Goal: Information Seeking & Learning: Learn about a topic

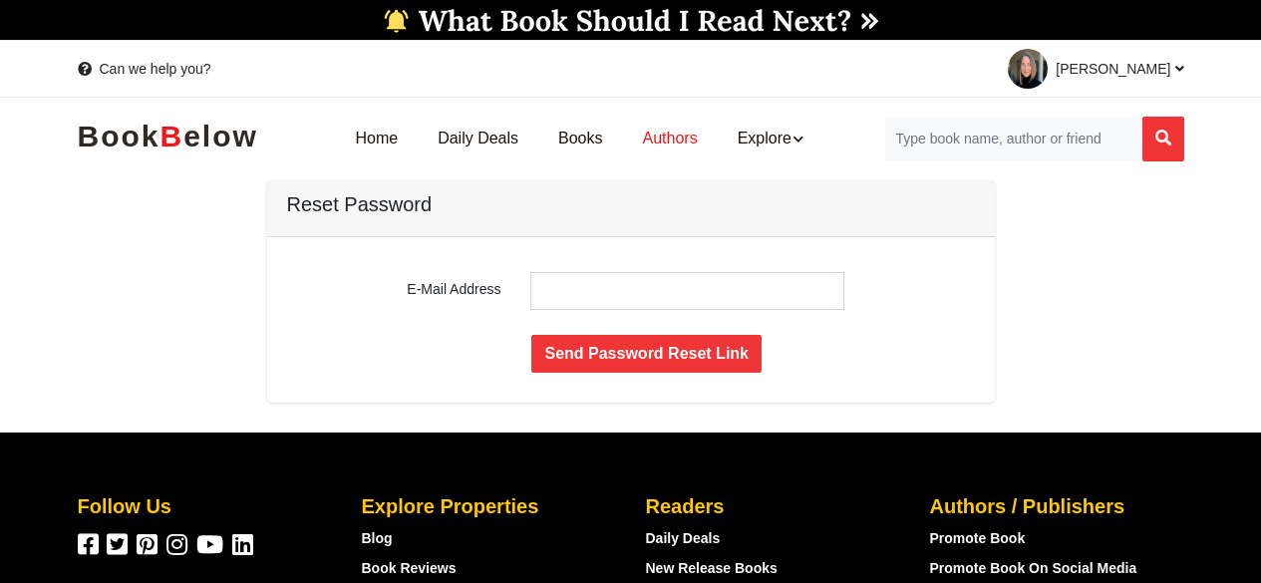
scroll to position [39, 0]
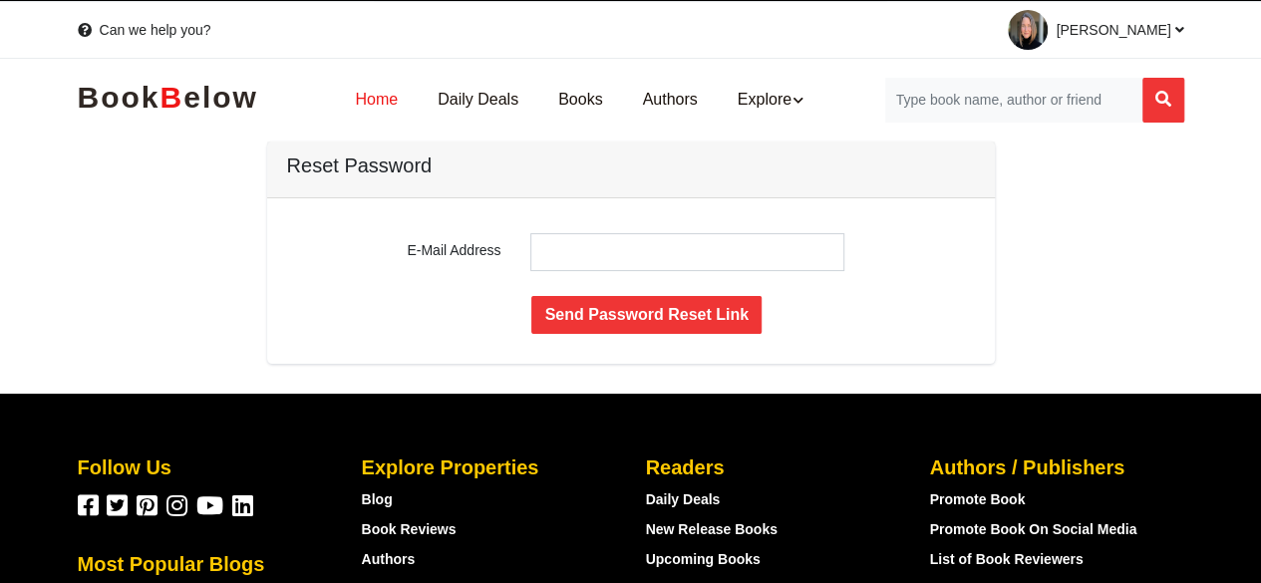
click at [382, 109] on link "Home" at bounding box center [376, 100] width 83 height 63
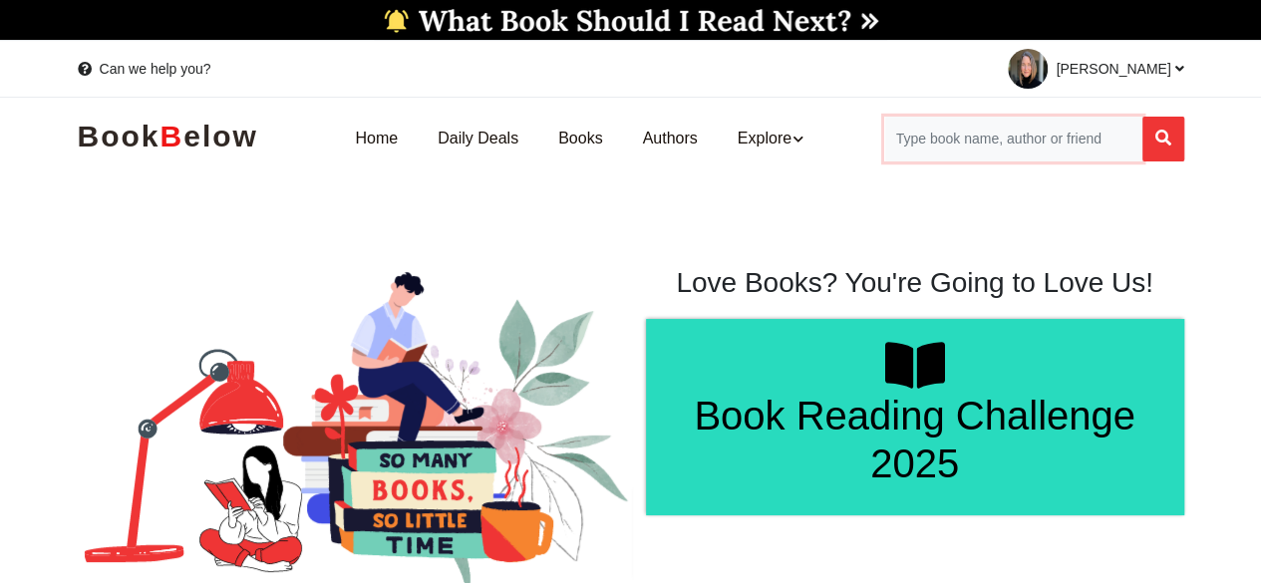
click at [929, 141] on input "Search for Books" at bounding box center [1013, 139] width 258 height 45
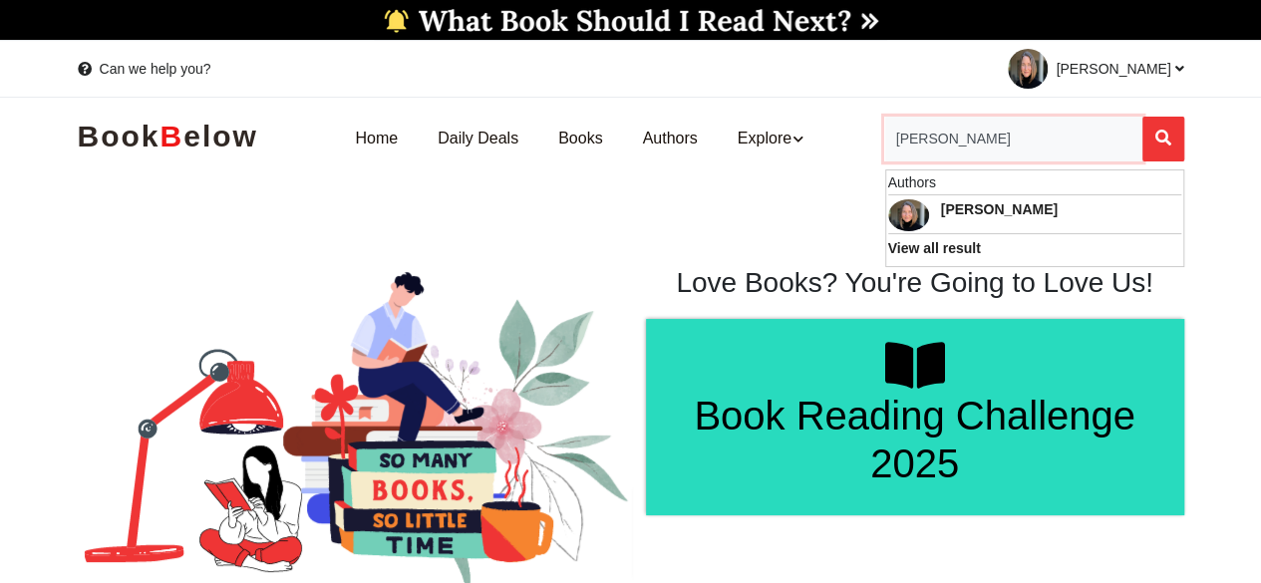
type input "kellie hinkle"
click at [1143, 117] on button "Search" at bounding box center [1164, 139] width 42 height 45
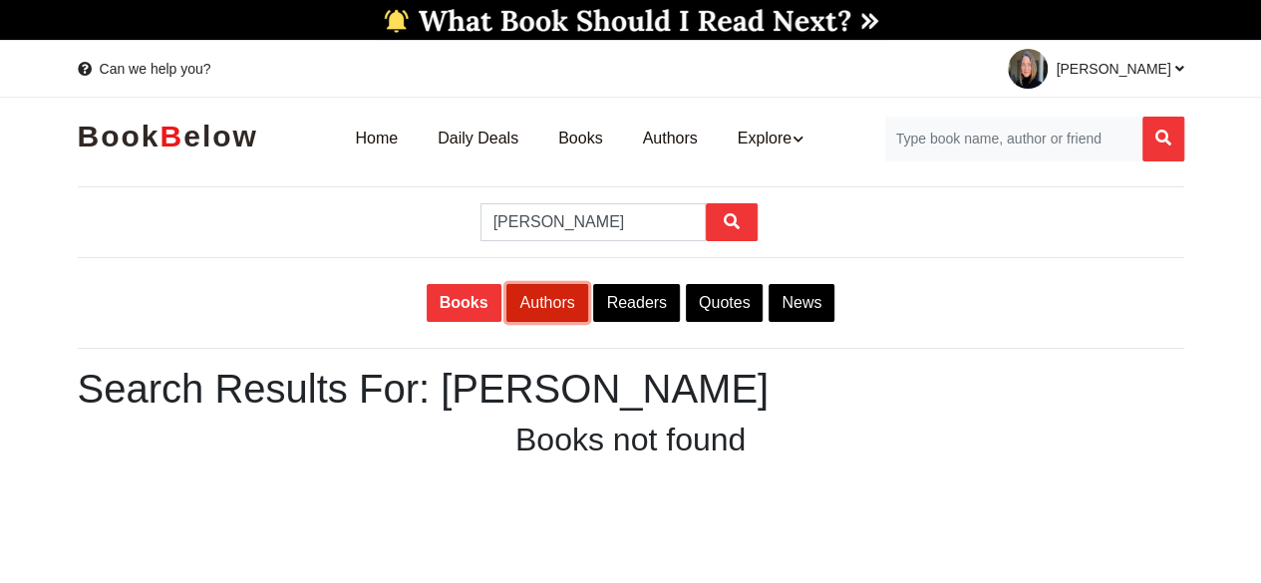
click at [552, 309] on link "Authors" at bounding box center [547, 303] width 81 height 38
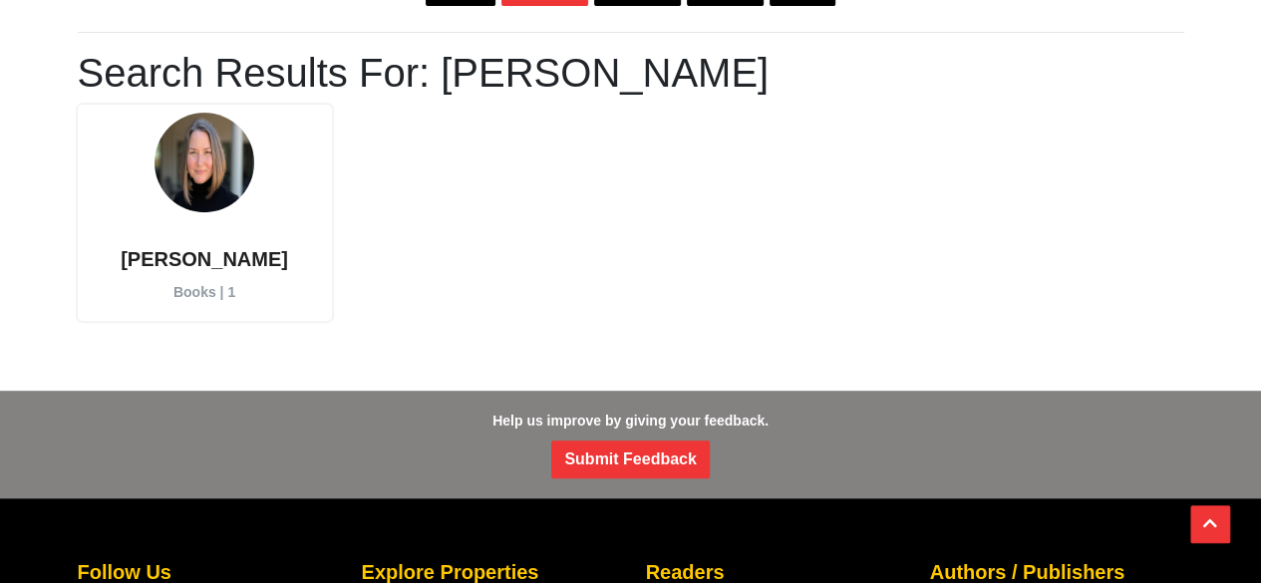
scroll to position [337, 0]
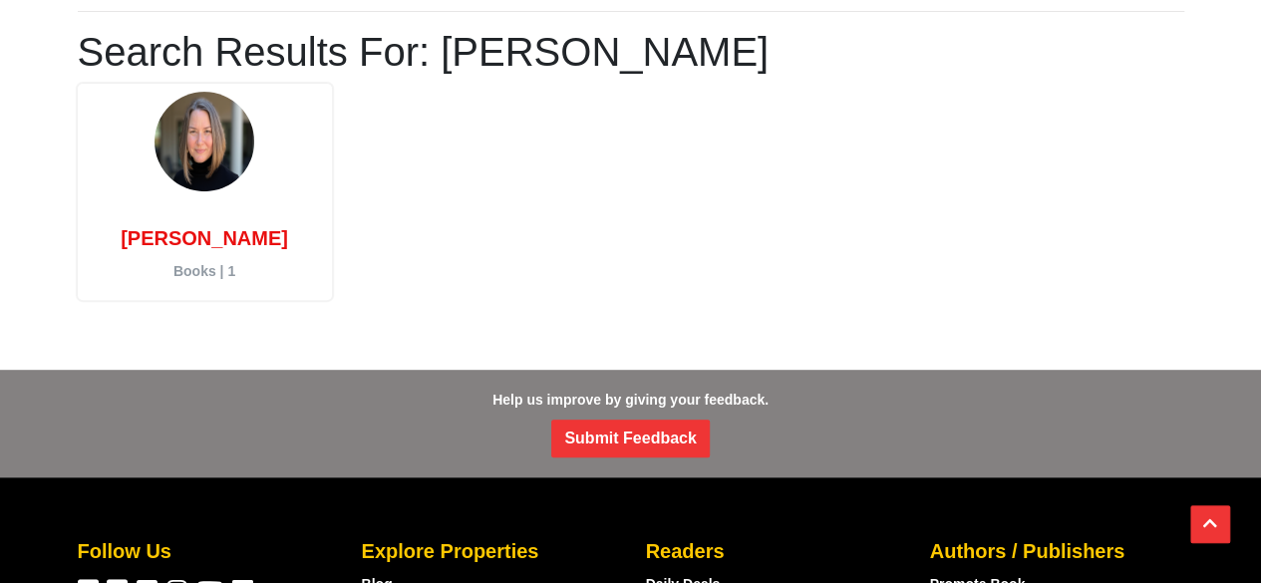
click at [197, 235] on h6 "[PERSON_NAME]" at bounding box center [205, 239] width 248 height 26
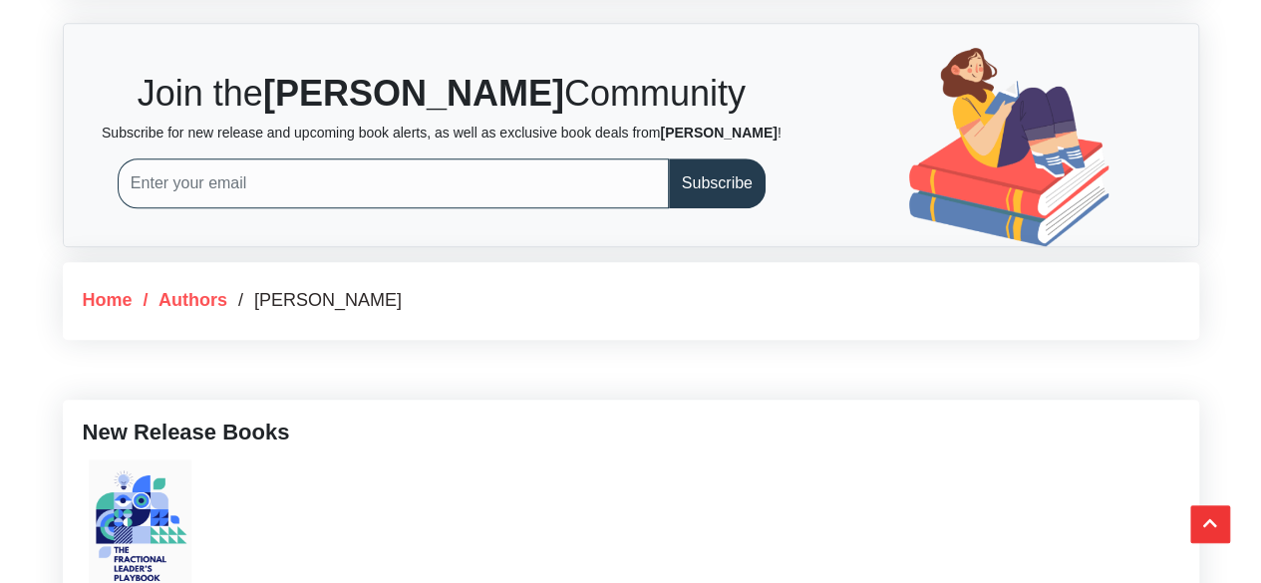
scroll to position [983, 0]
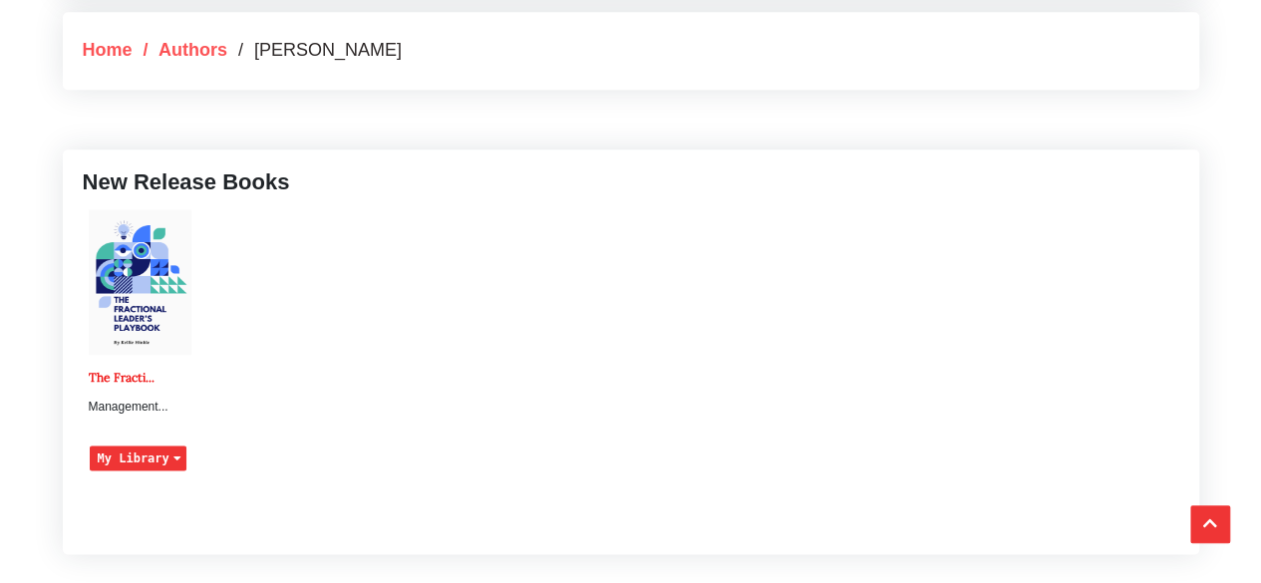
click at [128, 323] on img at bounding box center [140, 281] width 103 height 145
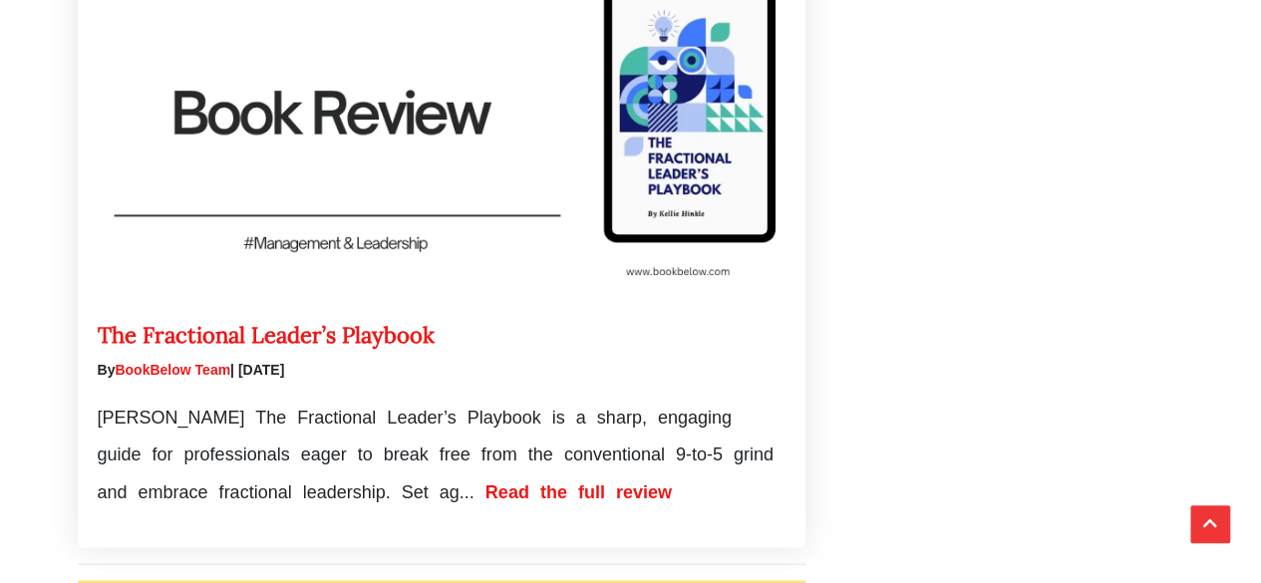
scroll to position [1991, 0]
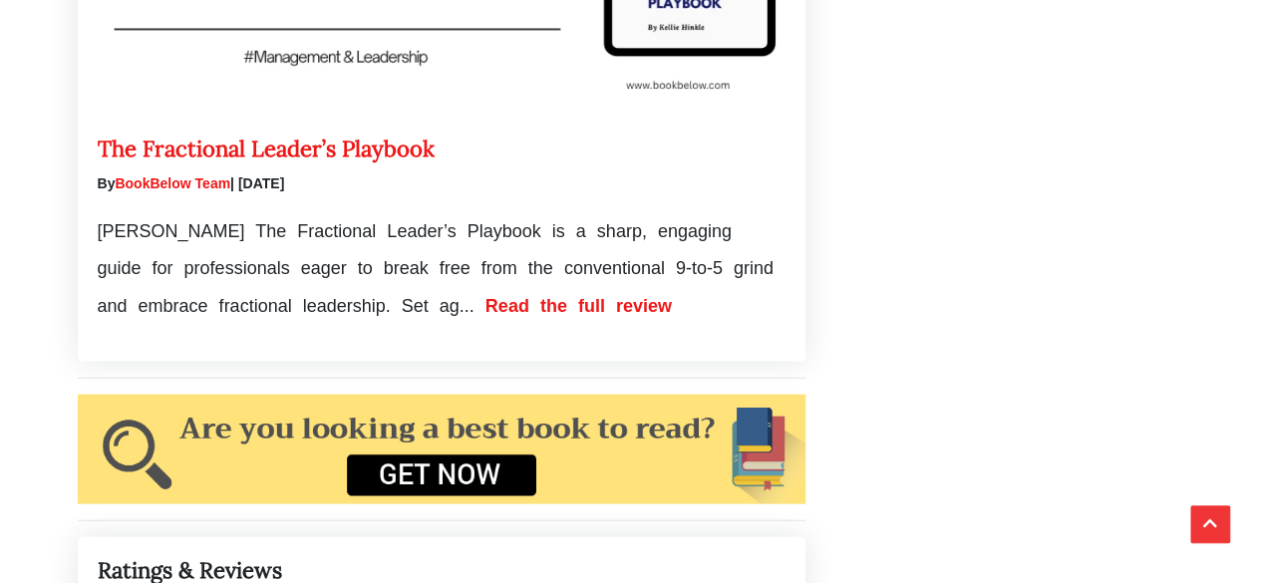
click at [491, 316] on span "Read the full review" at bounding box center [579, 306] width 186 height 20
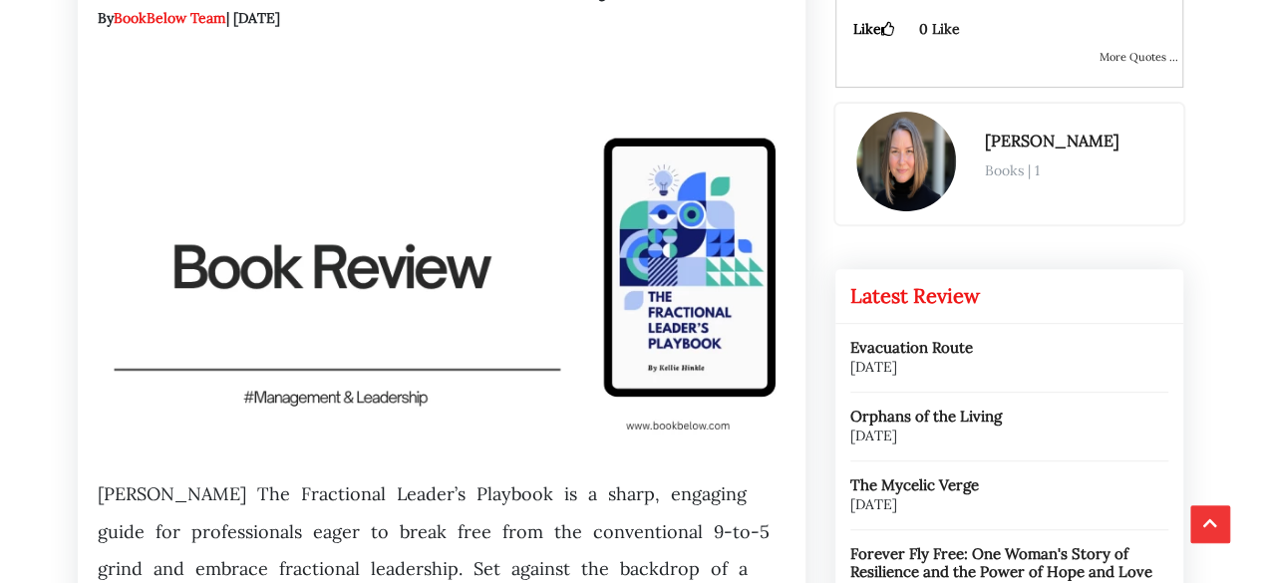
scroll to position [334, 0]
